Goal: Information Seeking & Learning: Learn about a topic

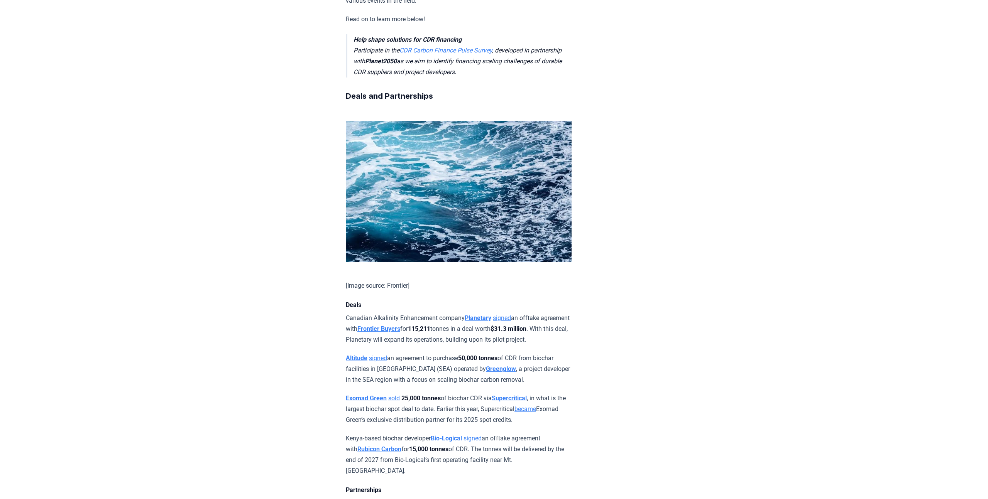
scroll to position [316, 0]
click at [421, 51] on link "CDR Carbon Finance Pulse Survey" at bounding box center [445, 49] width 93 height 7
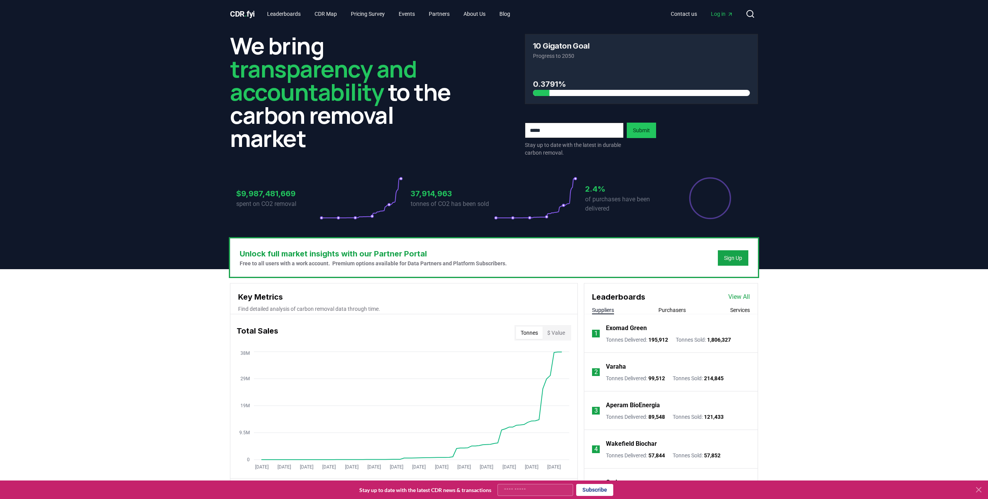
click at [720, 16] on span "Log in" at bounding box center [722, 14] width 22 height 8
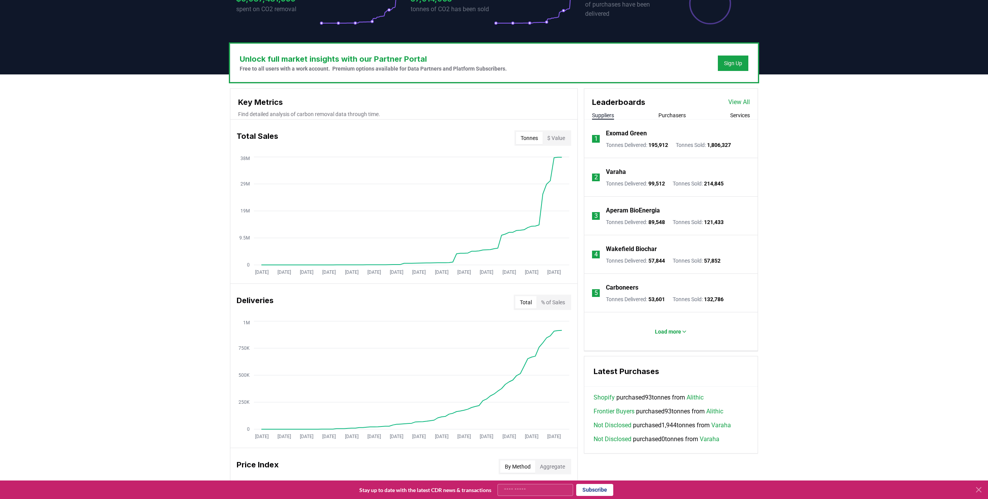
scroll to position [203, 0]
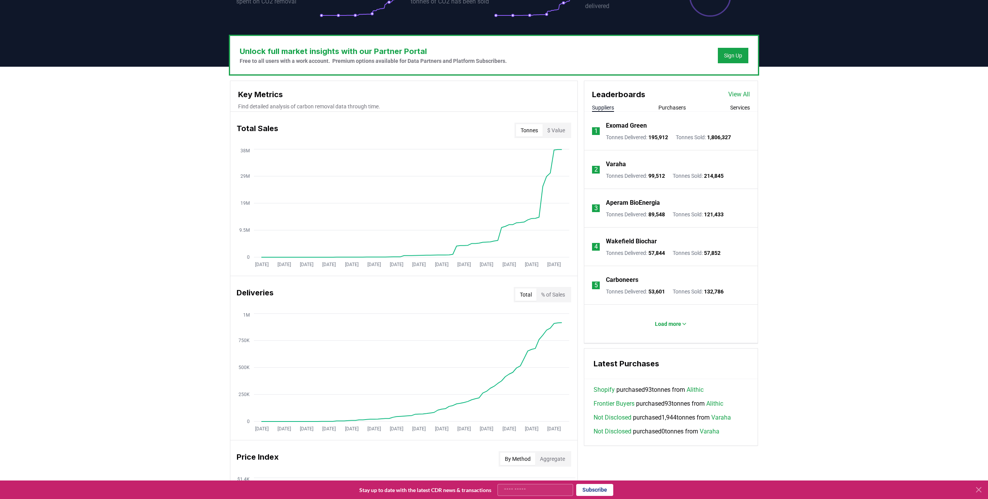
click at [677, 110] on button "Purchasers" at bounding box center [671, 108] width 27 height 8
click at [735, 96] on link "View All" at bounding box center [739, 94] width 22 height 9
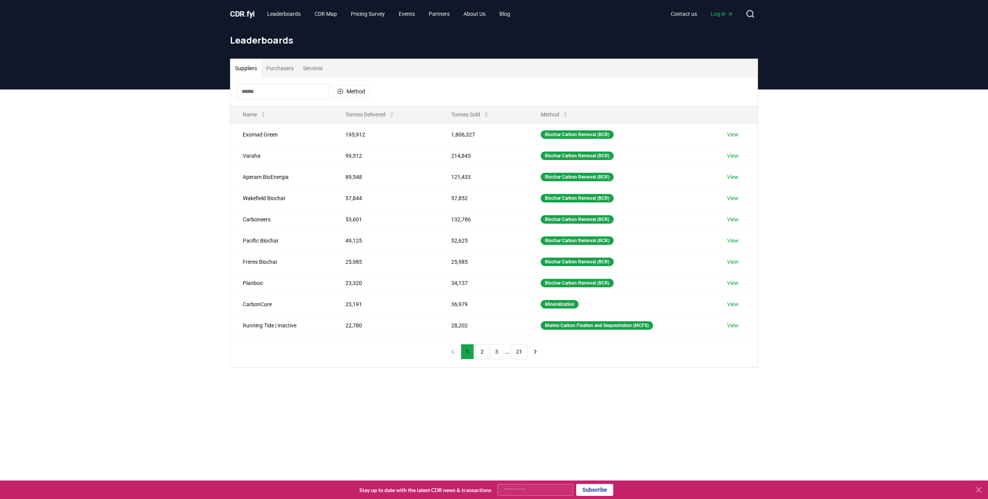
click at [278, 70] on button "Purchasers" at bounding box center [280, 68] width 37 height 19
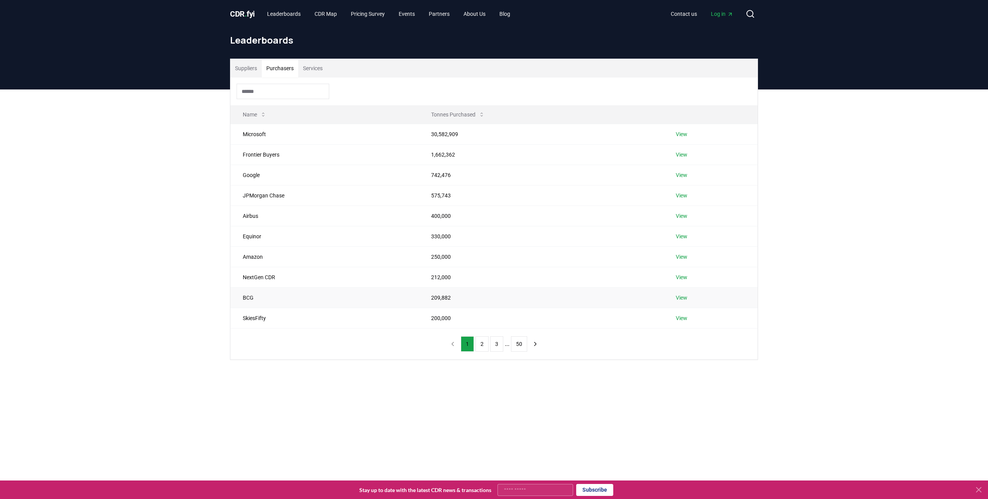
click at [244, 296] on td "BCG" at bounding box center [324, 298] width 188 height 20
click at [682, 298] on link "View" at bounding box center [682, 298] width 12 height 8
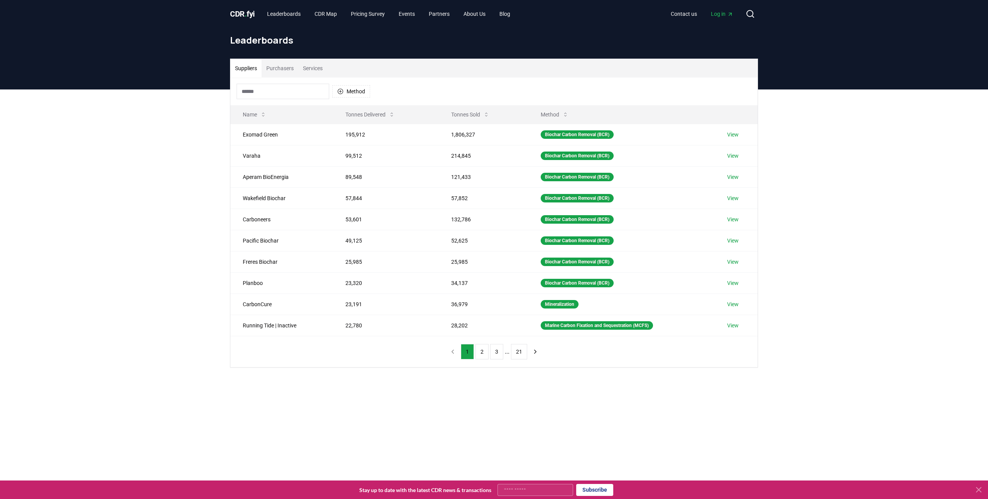
click at [289, 66] on button "Purchasers" at bounding box center [280, 68] width 37 height 19
